Goal: Information Seeking & Learning: Learn about a topic

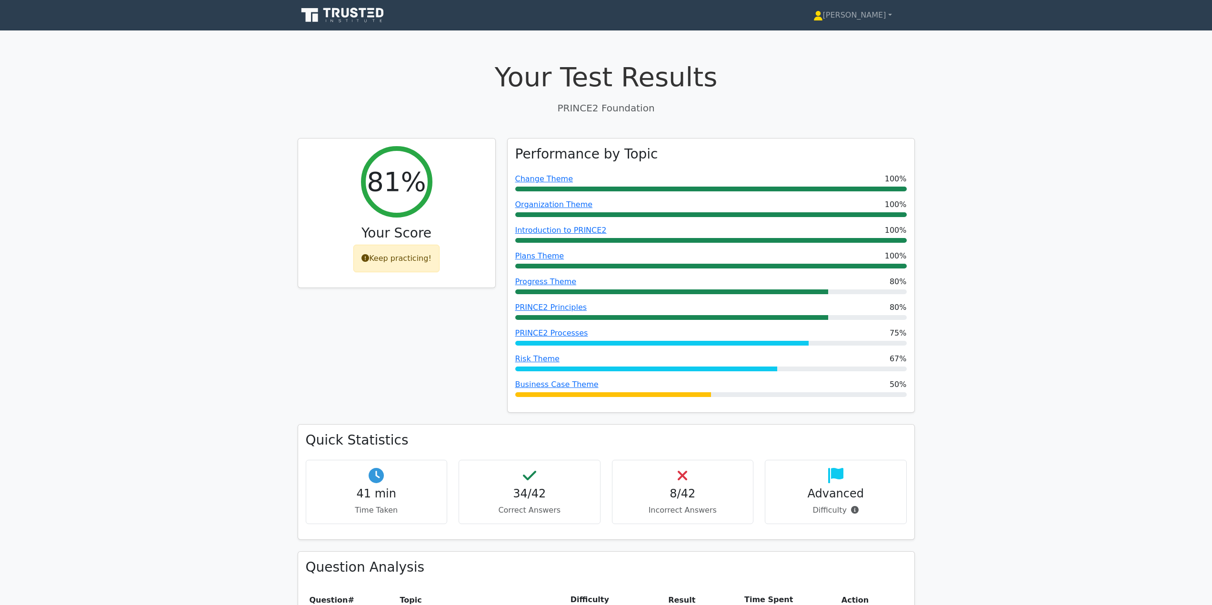
click at [340, 16] on icon at bounding box center [343, 15] width 91 height 18
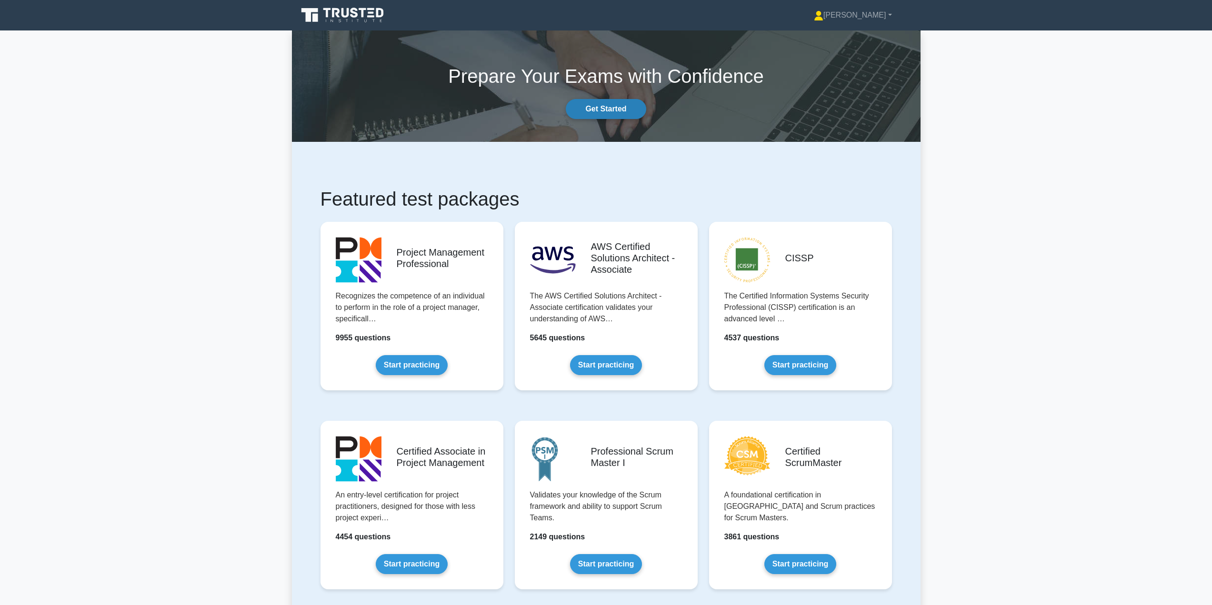
click at [609, 106] on link "Get Started" at bounding box center [606, 109] width 80 height 20
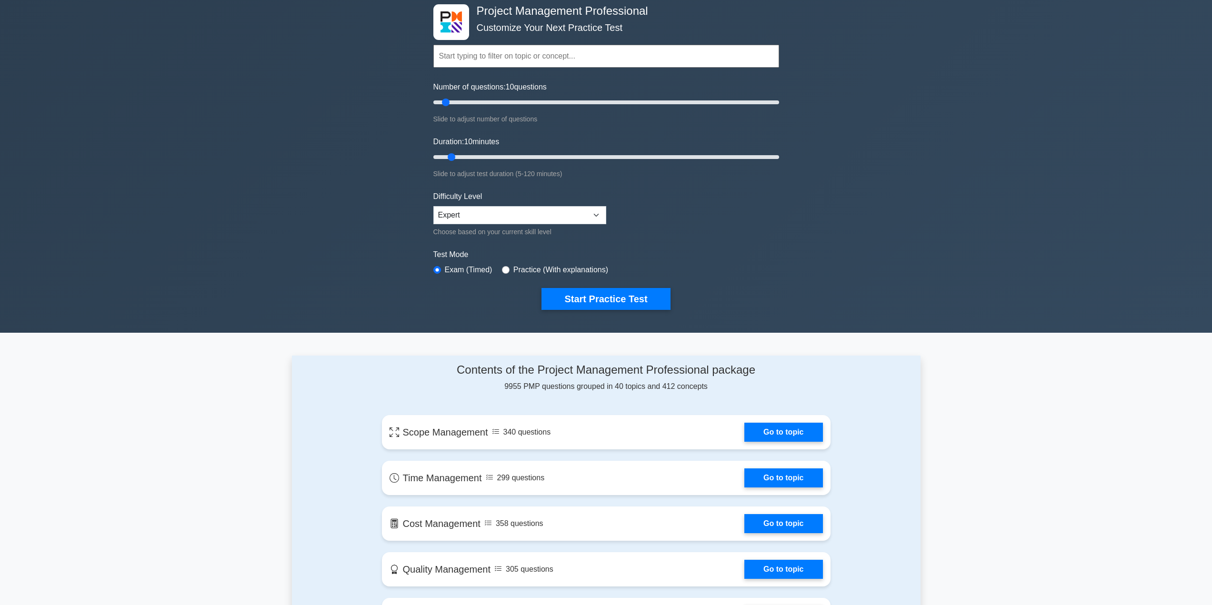
scroll to position [48, 0]
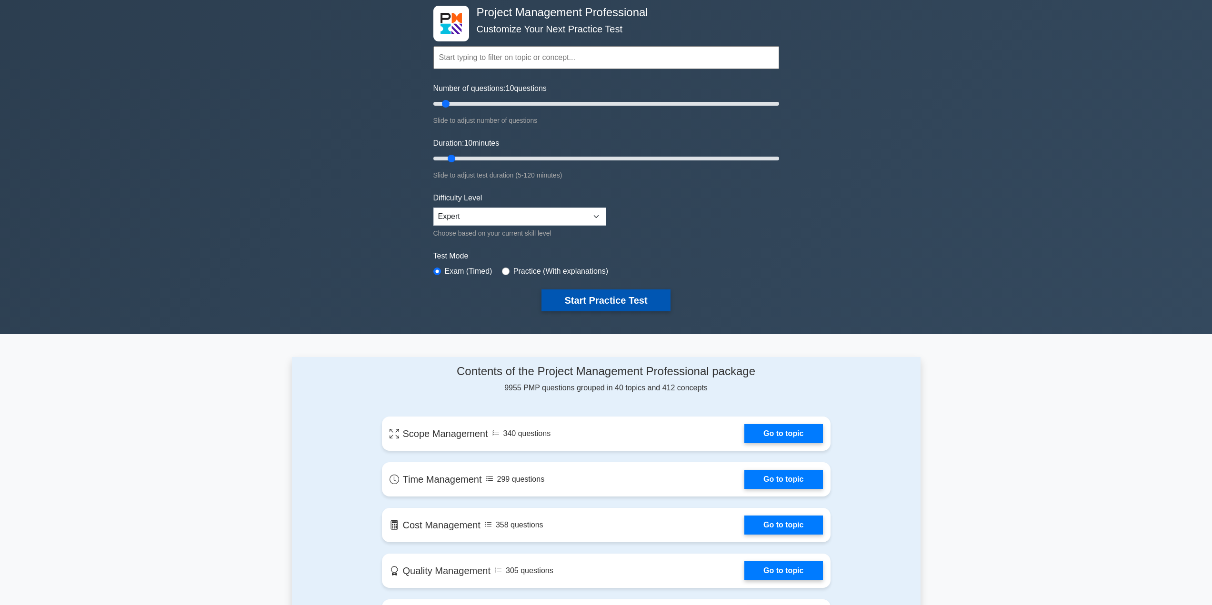
click at [588, 294] on button "Start Practice Test" at bounding box center [605, 301] width 129 height 22
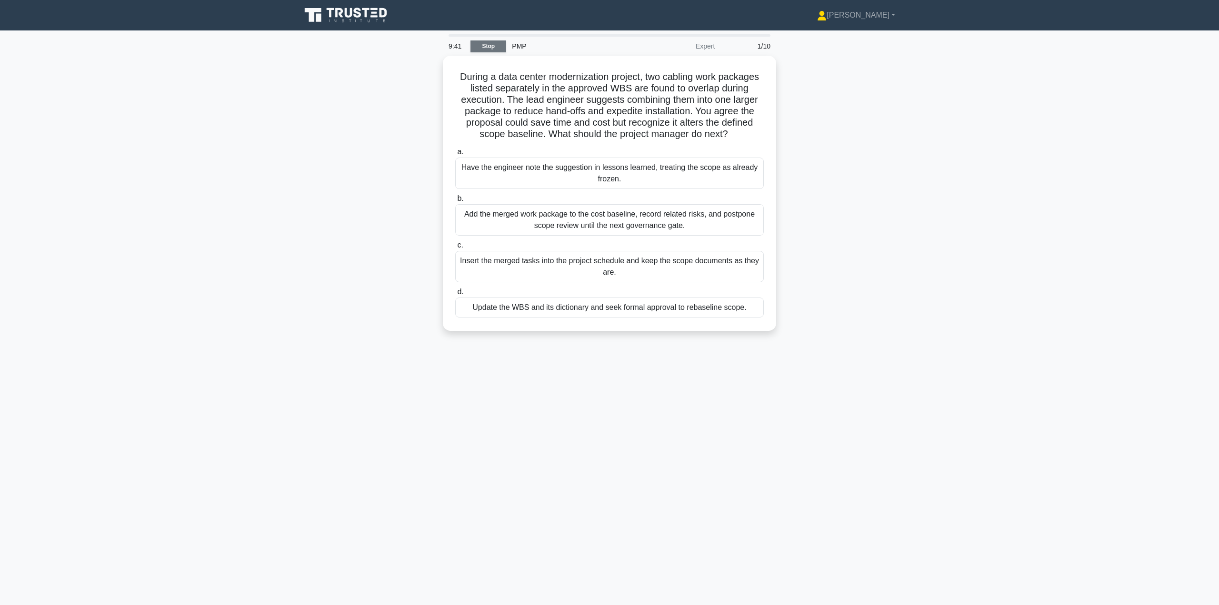
click at [491, 46] on link "Stop" at bounding box center [488, 46] width 36 height 12
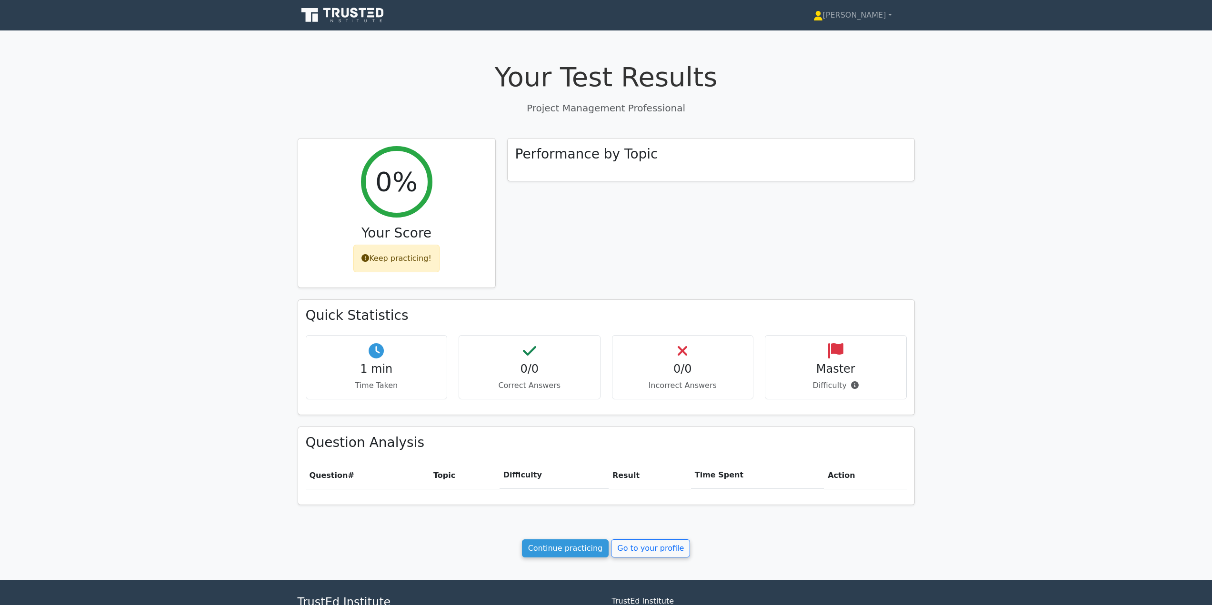
click at [335, 17] on icon at bounding box center [343, 15] width 91 height 18
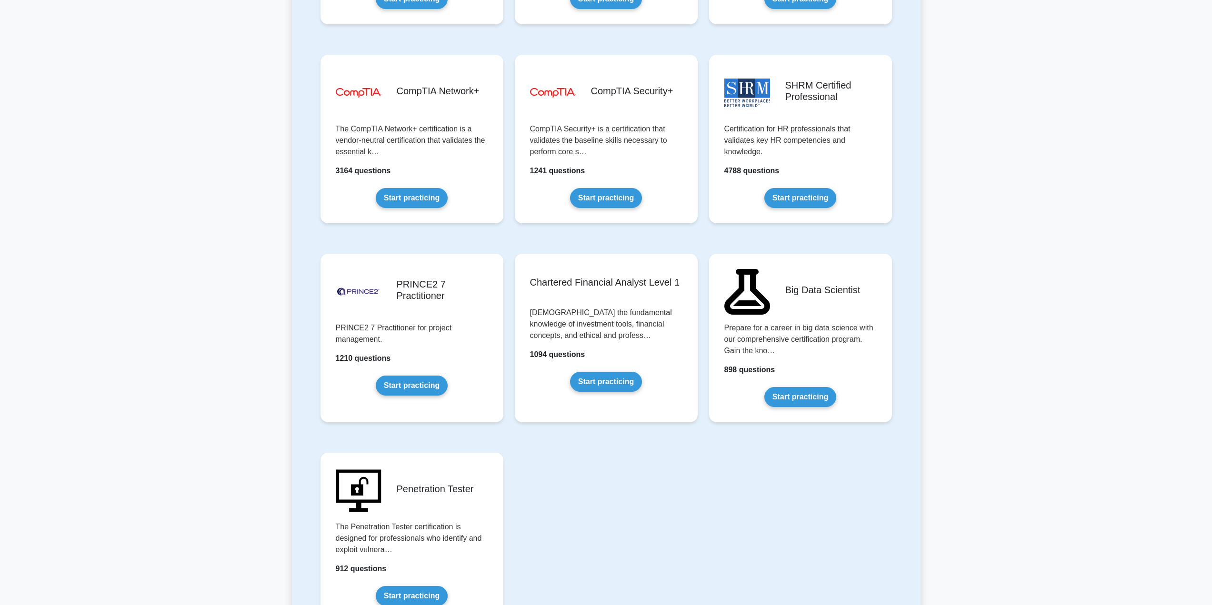
scroll to position [1762, 0]
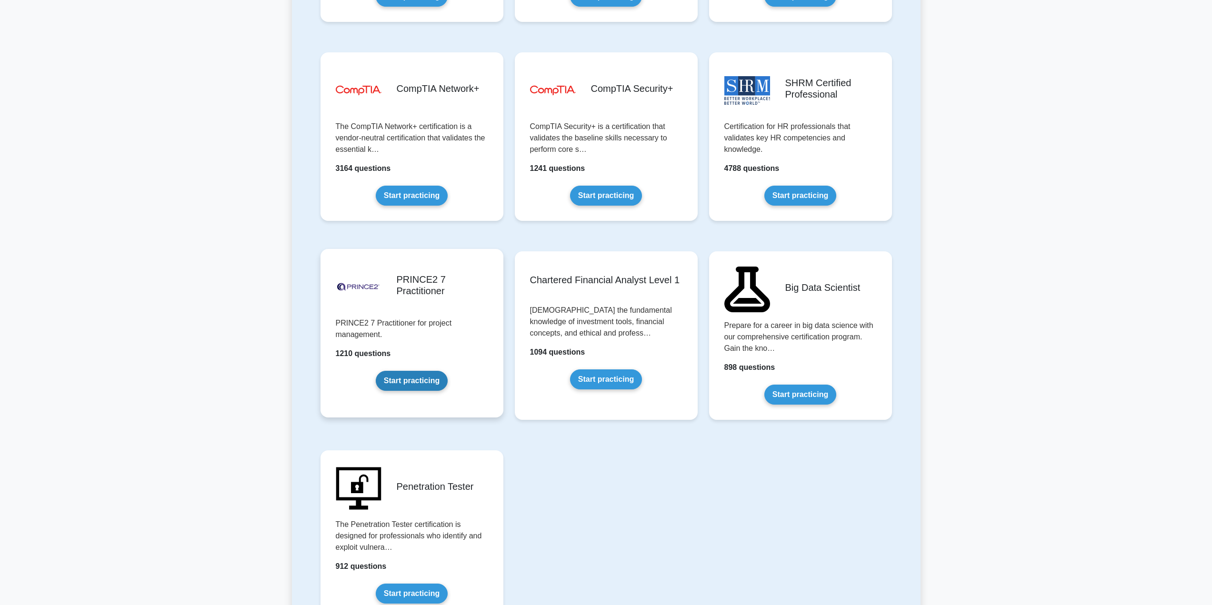
click at [414, 377] on link "Start practicing" at bounding box center [412, 381] width 72 height 20
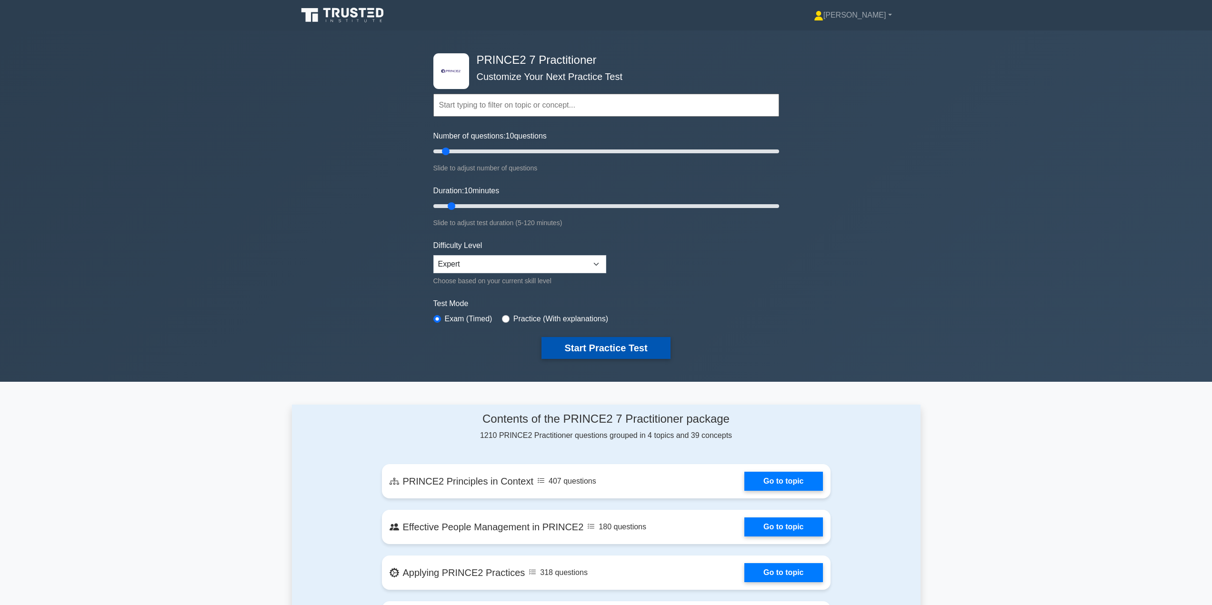
click at [571, 343] on button "Start Practice Test" at bounding box center [605, 348] width 129 height 22
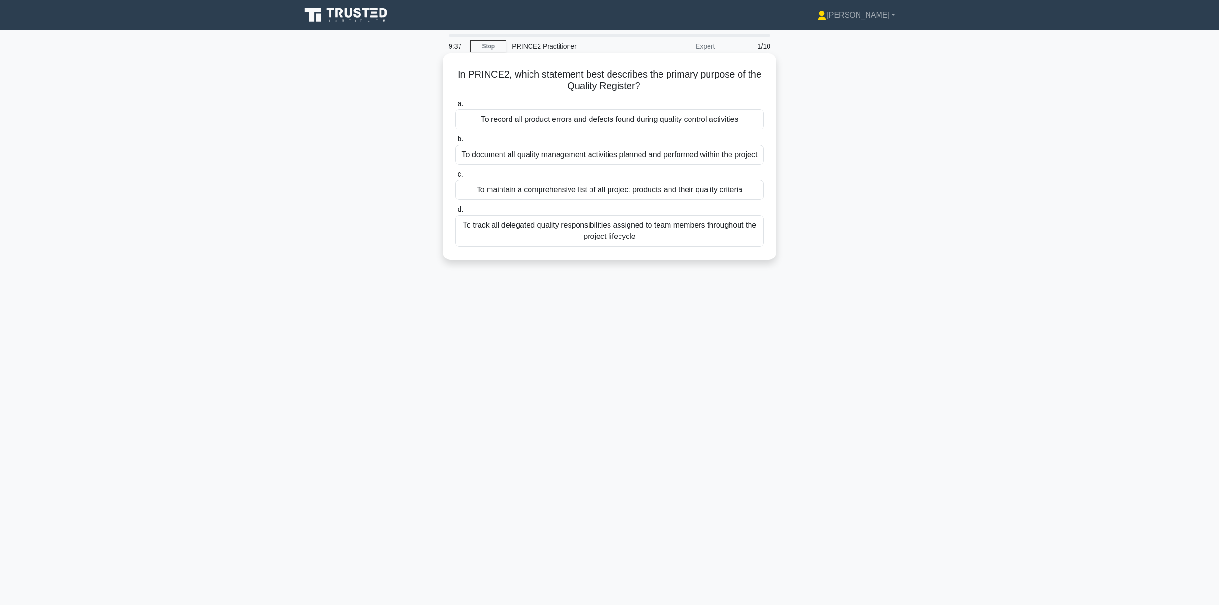
click at [600, 153] on div "To document all quality management activities planned and performed within the …" at bounding box center [609, 155] width 309 height 20
click at [455, 142] on input "b. To document all quality management activities planned and performed within t…" at bounding box center [455, 139] width 0 height 6
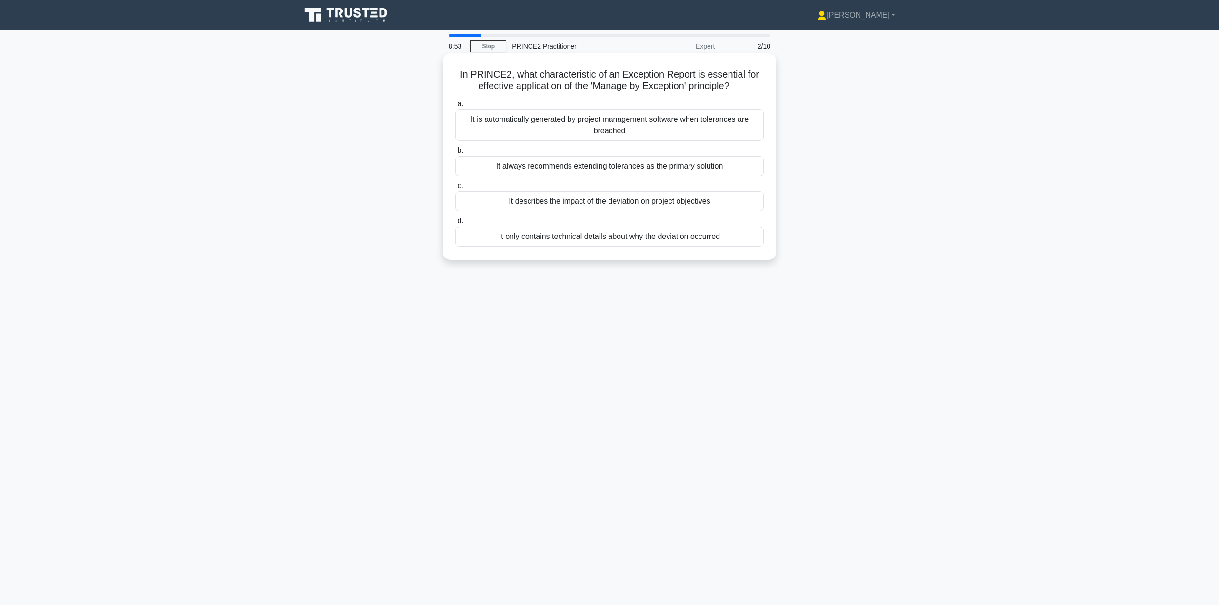
click at [594, 168] on div "It always recommends extending tolerances as the primary solution" at bounding box center [609, 166] width 309 height 20
click at [455, 154] on input "b. It always recommends extending tolerances as the primary solution" at bounding box center [455, 151] width 0 height 6
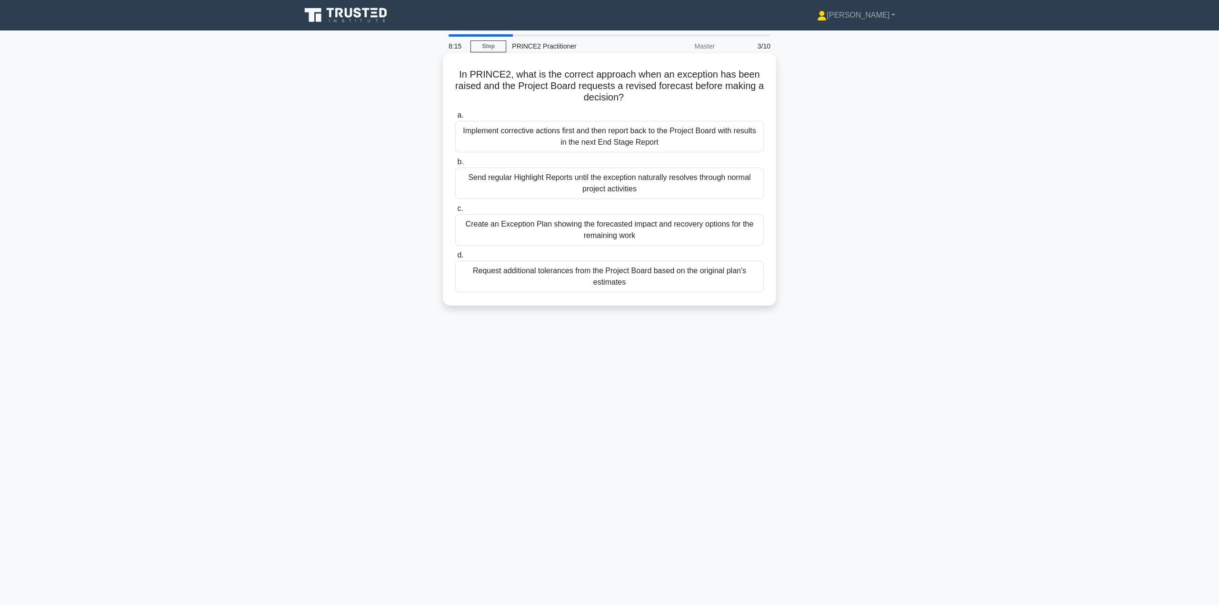
click at [614, 231] on div "Create an Exception Plan showing the forecasted impact and recovery options for…" at bounding box center [609, 229] width 309 height 31
click at [455, 212] on input "c. Create an Exception Plan showing the forecasted impact and recovery options …" at bounding box center [455, 209] width 0 height 6
click at [612, 228] on div "Establishing communities of practice where Project Managers regularly share pro…" at bounding box center [609, 229] width 309 height 31
click at [455, 212] on input "c. Establishing communities of practice where Project Managers regularly share …" at bounding box center [455, 209] width 0 height 6
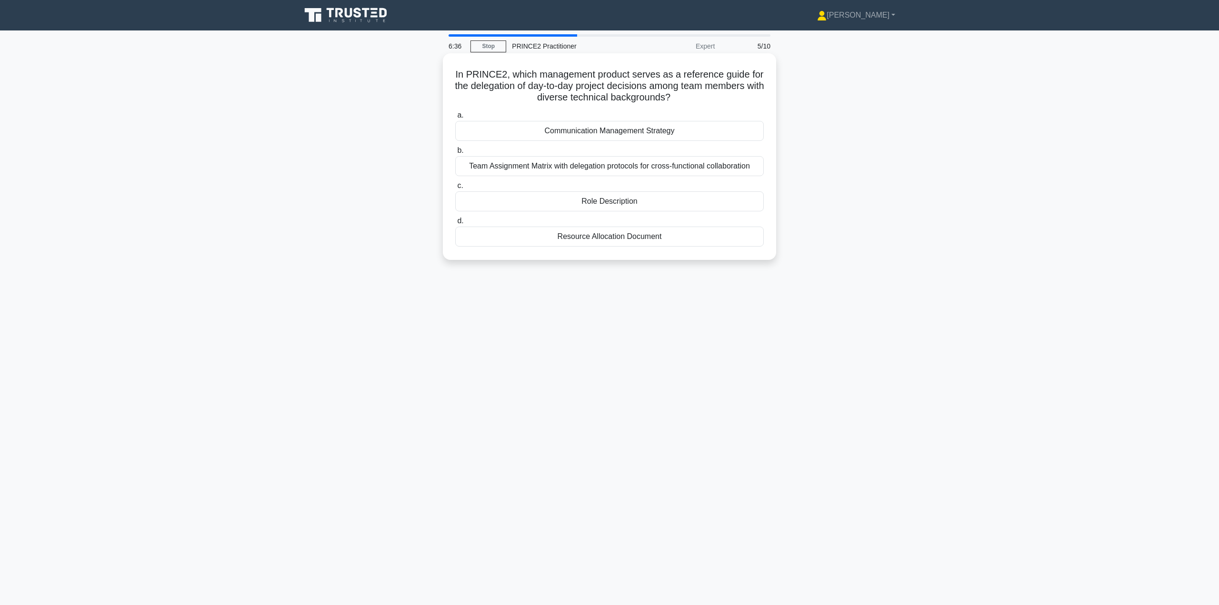
click at [608, 132] on div "Communication Management Strategy" at bounding box center [609, 131] width 309 height 20
click at [455, 119] on input "a. Communication Management Strategy" at bounding box center [455, 115] width 0 height 6
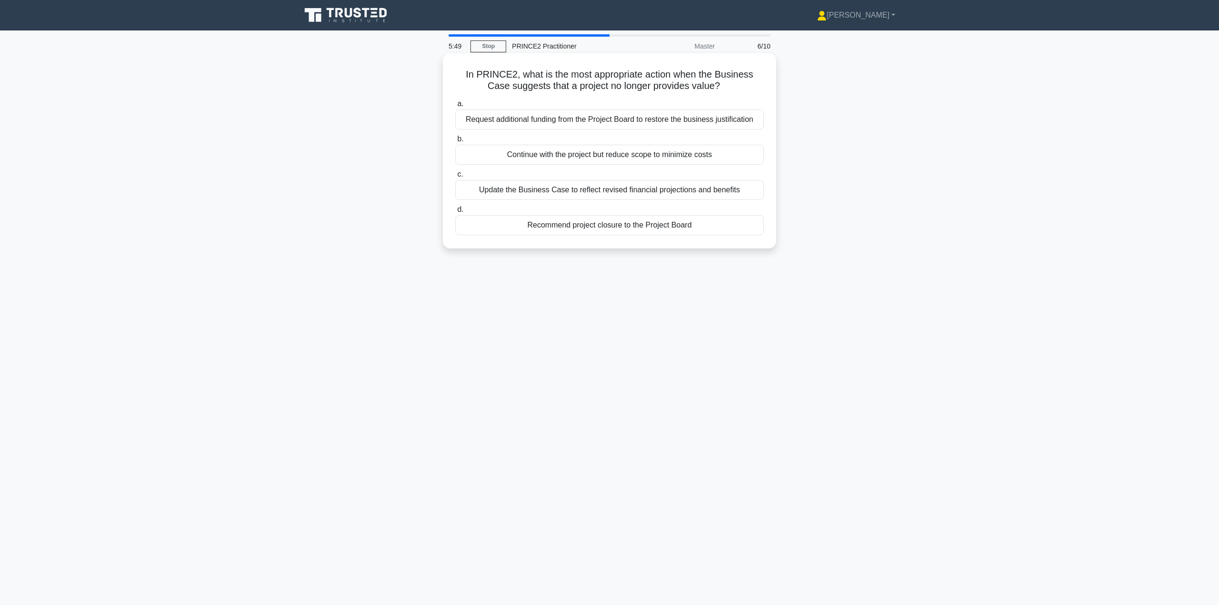
click at [595, 227] on div "Recommend project closure to the Project Board" at bounding box center [609, 225] width 309 height 20
click at [455, 213] on input "d. Recommend project closure to the Project Board" at bounding box center [455, 210] width 0 height 6
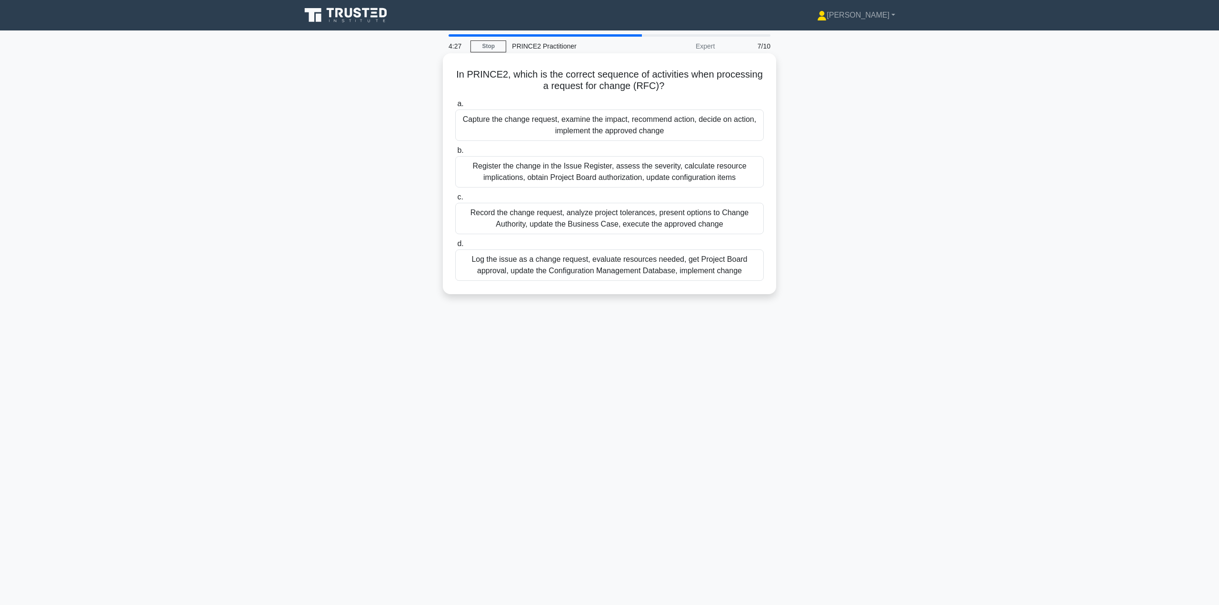
click at [590, 224] on div "Record the change request, analyze project tolerances, present options to Chang…" at bounding box center [609, 218] width 309 height 31
click at [455, 200] on input "c. Record the change request, analyze project tolerances, present options to Ch…" at bounding box center [455, 197] width 0 height 6
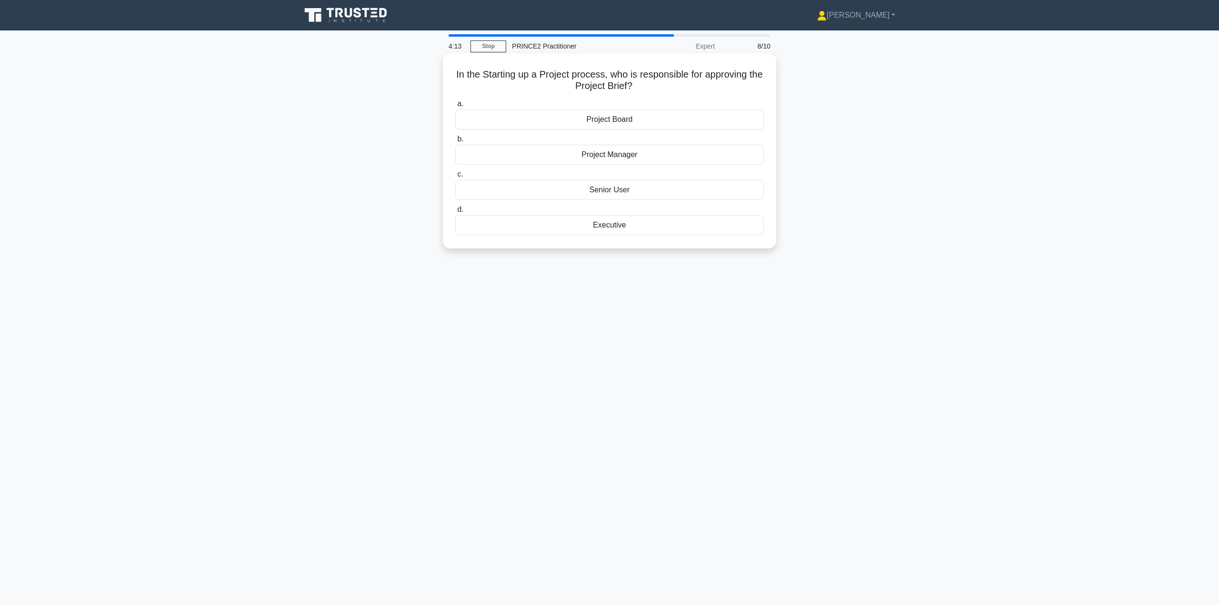
click at [610, 119] on div "Project Board" at bounding box center [609, 120] width 309 height 20
click at [455, 107] on input "a. Project Board" at bounding box center [455, 104] width 0 height 6
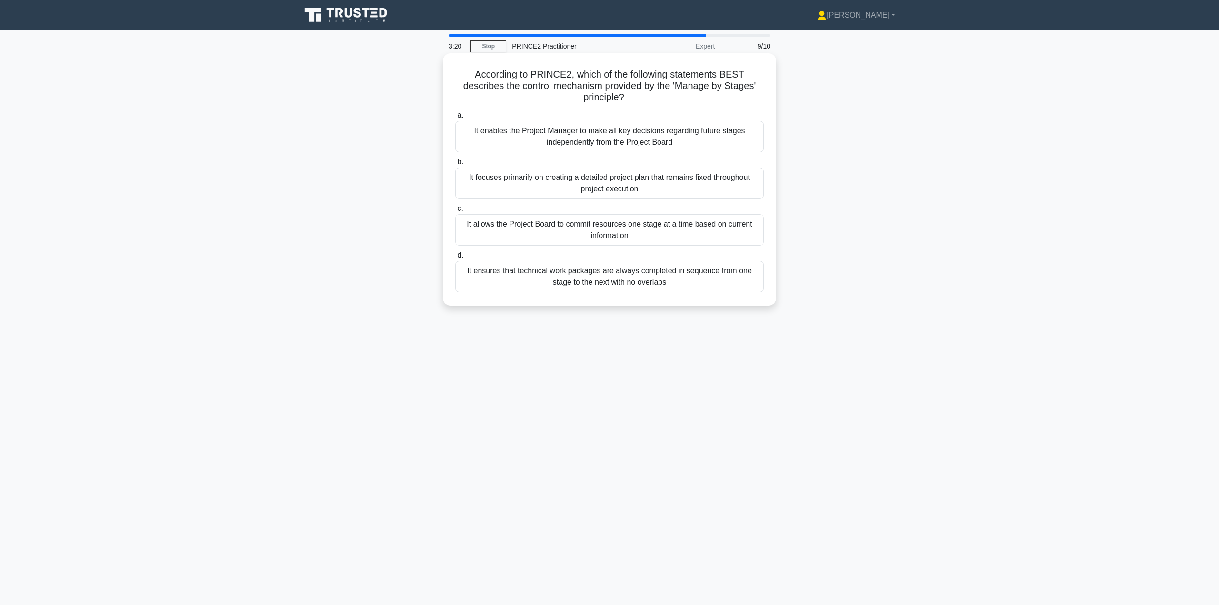
click at [609, 277] on div "It ensures that technical work packages are always completed in sequence from o…" at bounding box center [609, 276] width 309 height 31
click at [455, 259] on input "d. It ensures that technical work packages are always completed in sequence fro…" at bounding box center [455, 255] width 0 height 6
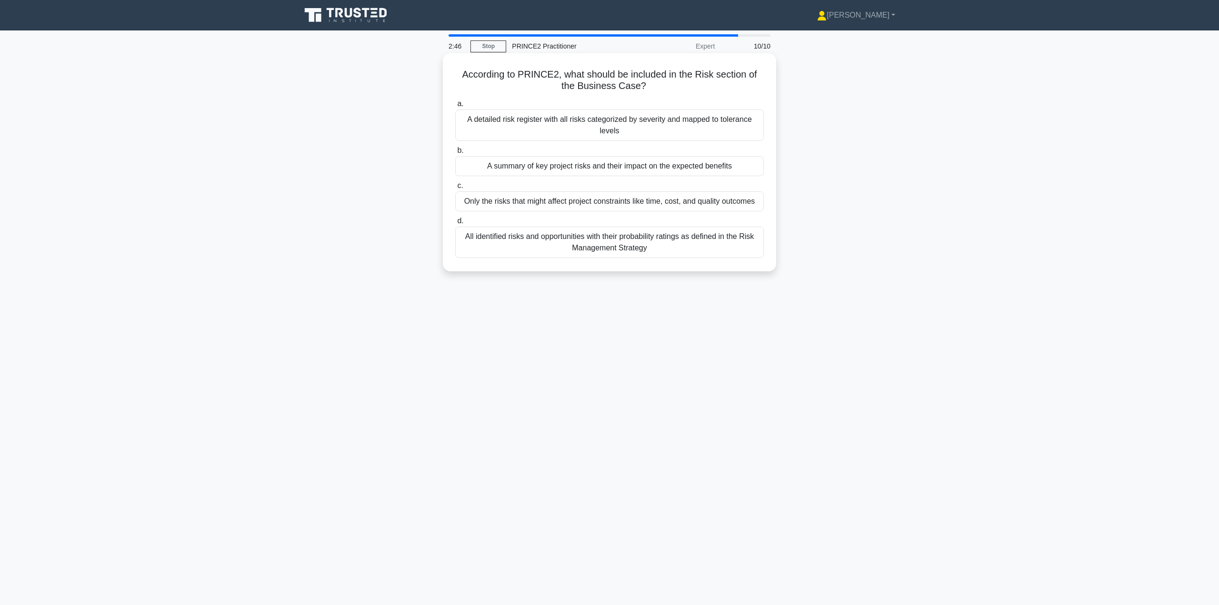
click at [605, 168] on div "A summary of key project risks and their impact on the expected benefits" at bounding box center [609, 166] width 309 height 20
click at [455, 154] on input "b. A summary of key project risks and their impact on the expected benefits" at bounding box center [455, 151] width 0 height 6
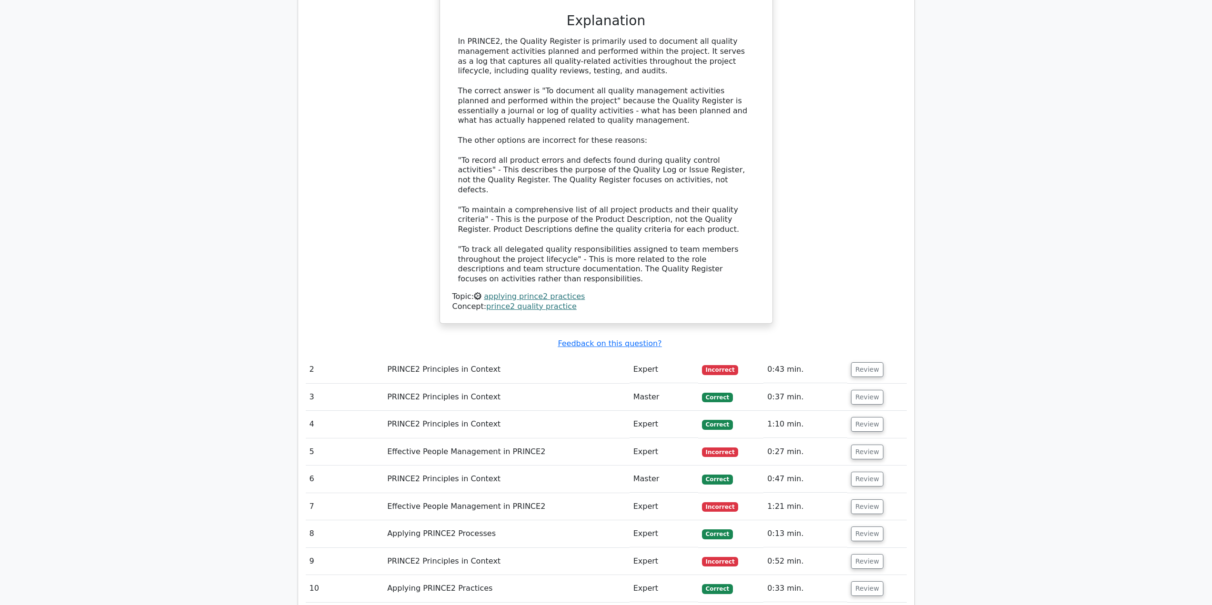
scroll to position [714, 0]
click at [859, 361] on button "Review" at bounding box center [867, 368] width 32 height 15
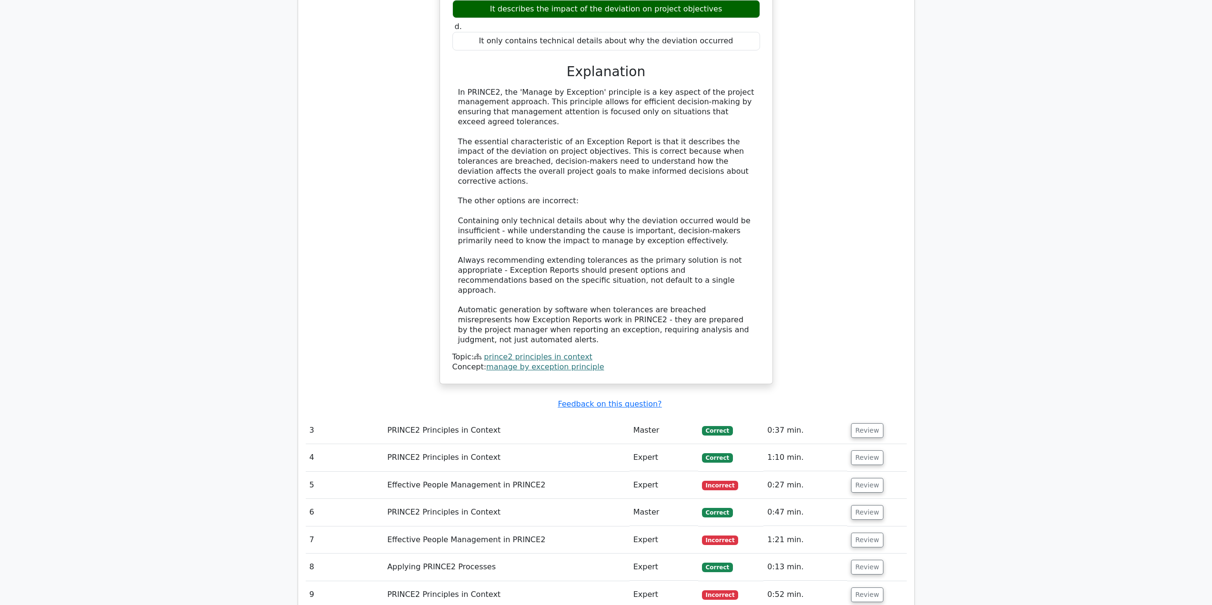
scroll to position [1238, 0]
click at [855, 477] on button "Review" at bounding box center [867, 484] width 32 height 15
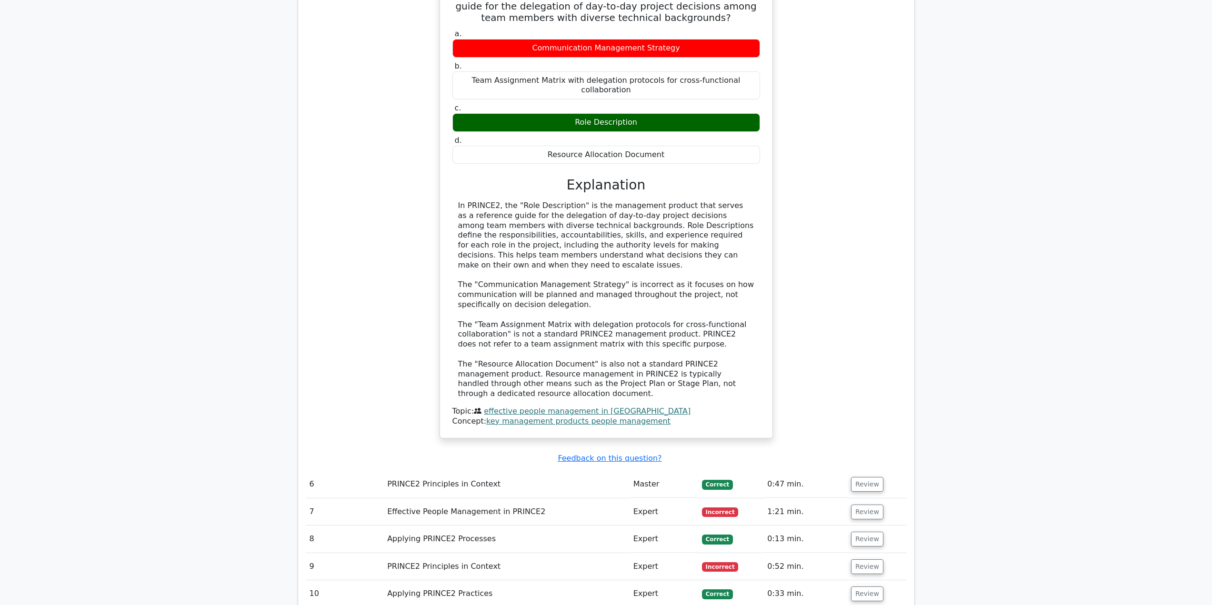
scroll to position [1888, 0]
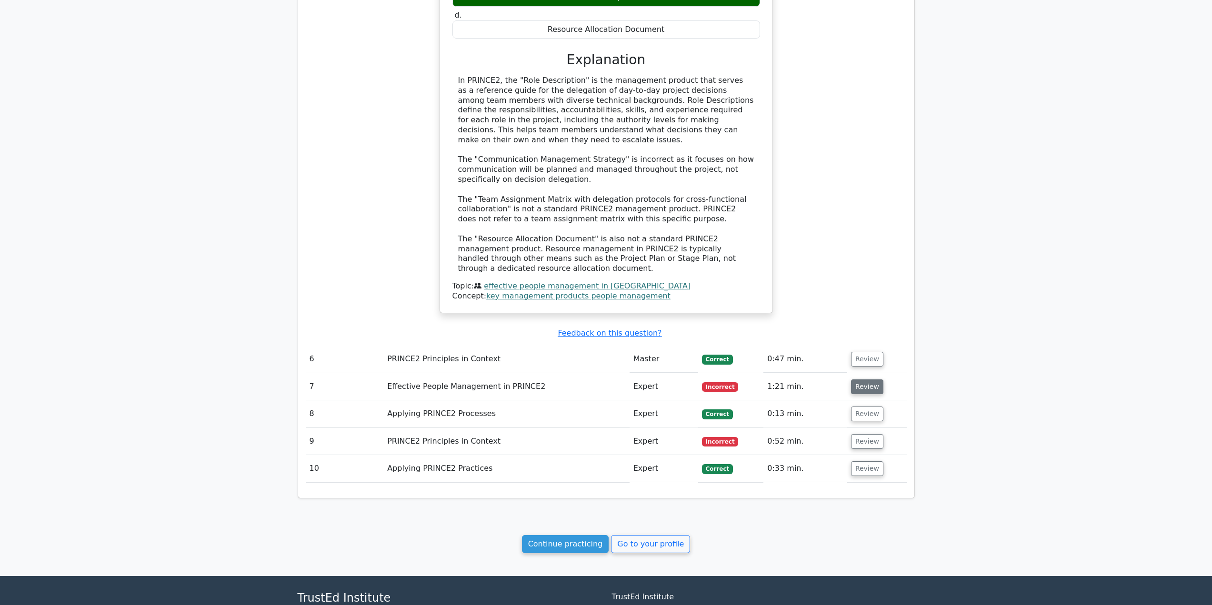
click at [866, 379] on button "Review" at bounding box center [867, 386] width 32 height 15
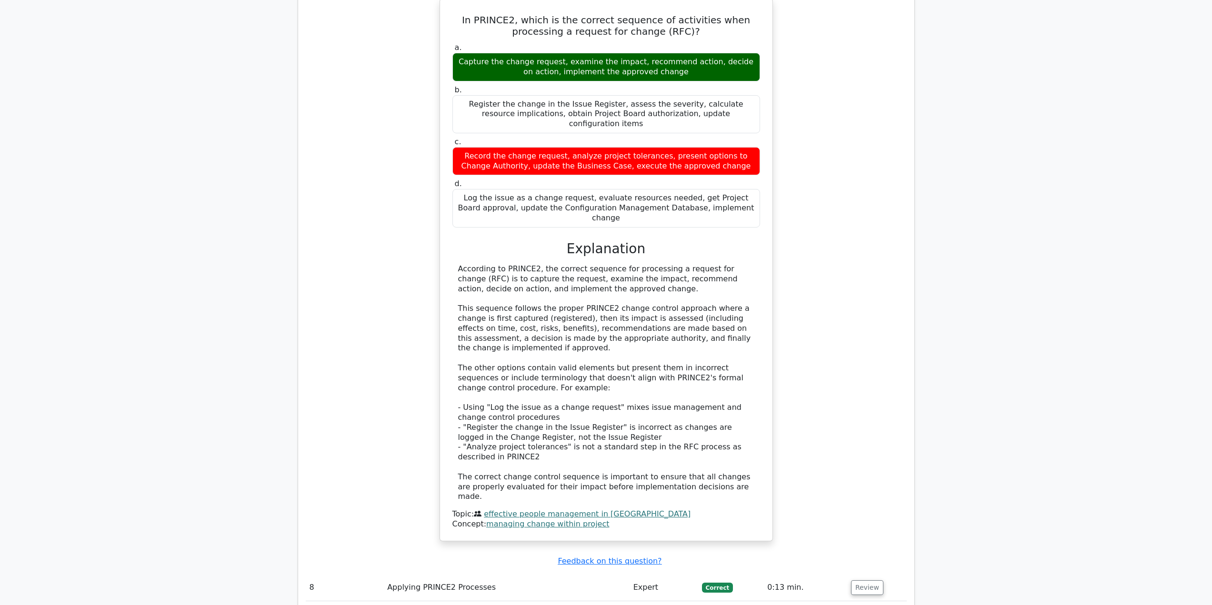
scroll to position [2316, 0]
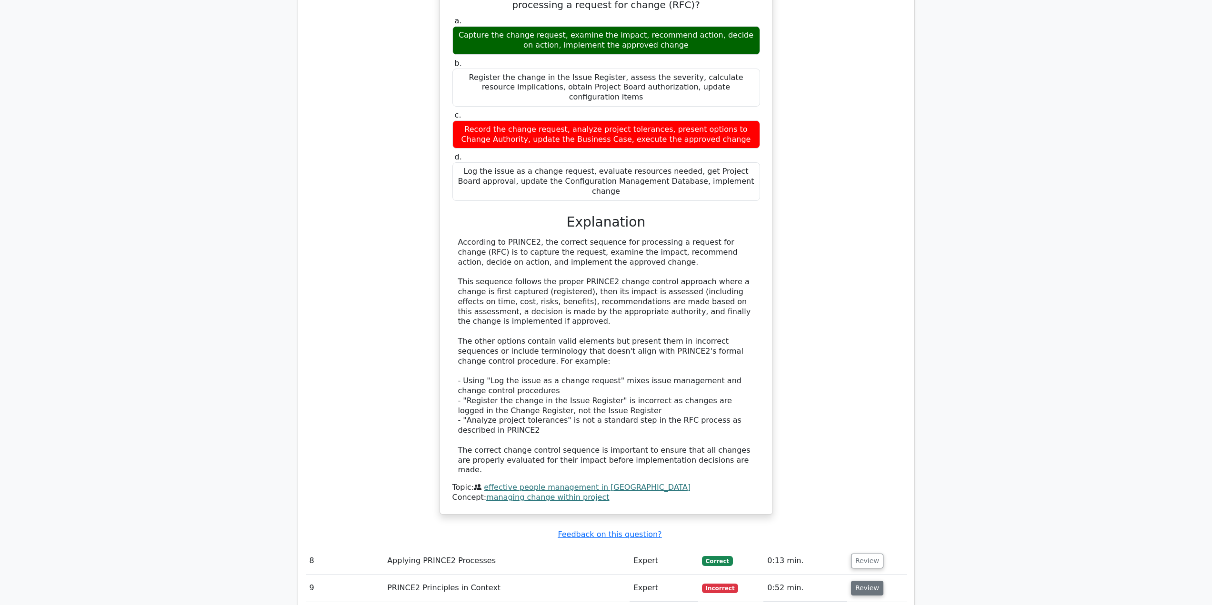
click at [859, 581] on button "Review" at bounding box center [867, 588] width 32 height 15
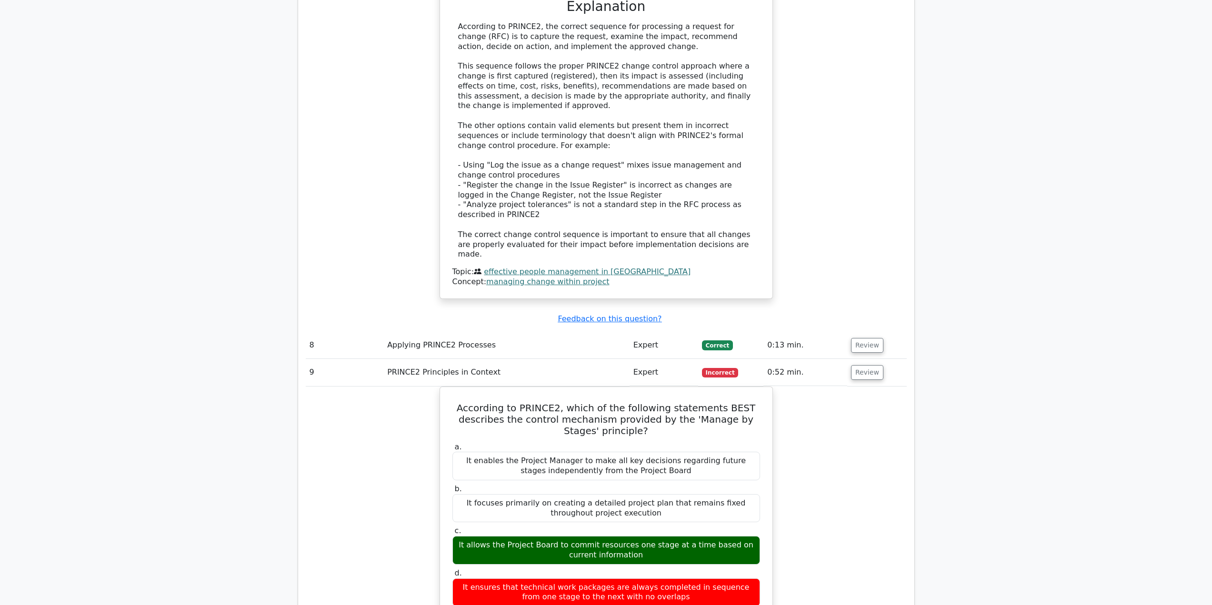
scroll to position [2555, 0]
